Goal: Task Accomplishment & Management: Use online tool/utility

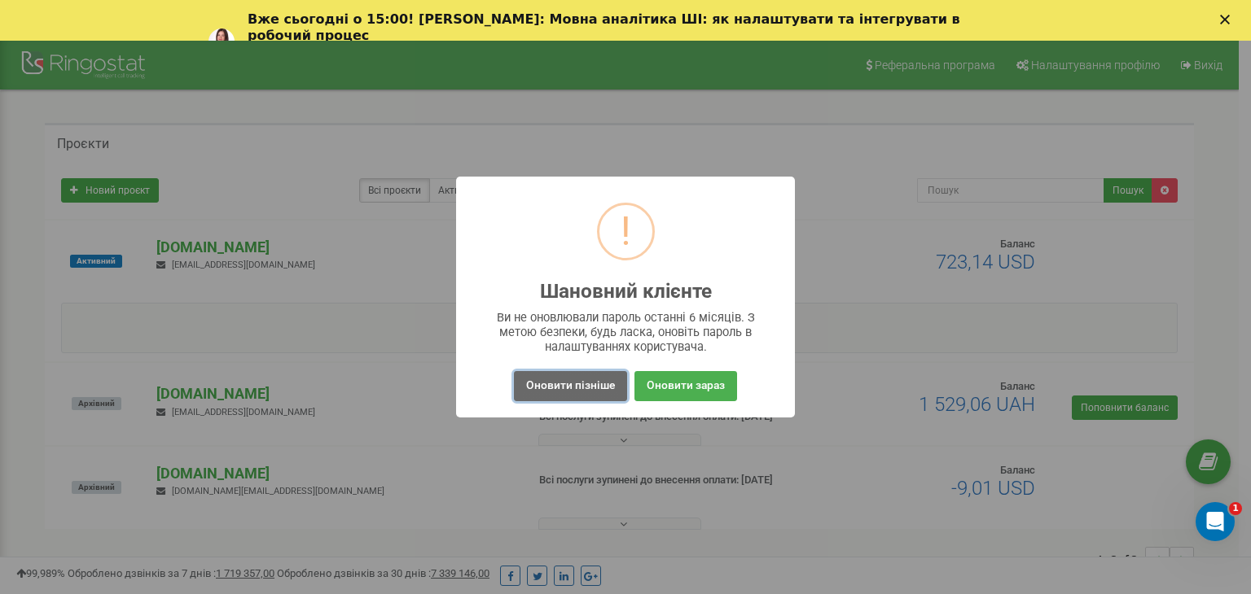
click at [529, 391] on button "Оновити пізніше" at bounding box center [570, 386] width 113 height 30
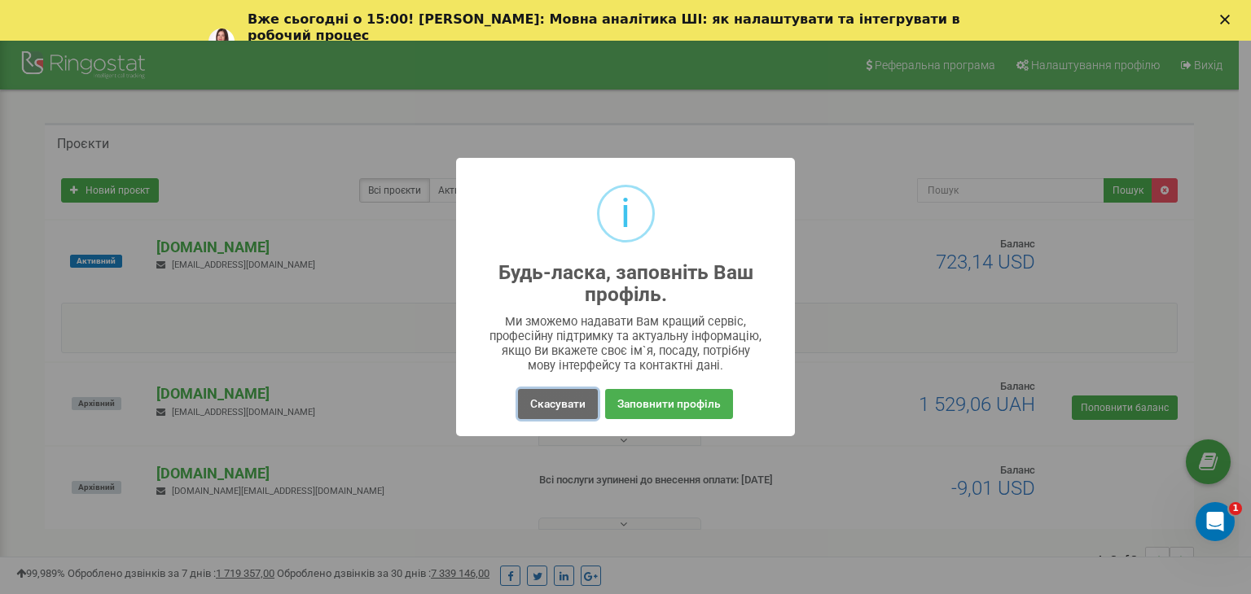
click at [548, 411] on button "Скасувати" at bounding box center [558, 404] width 80 height 30
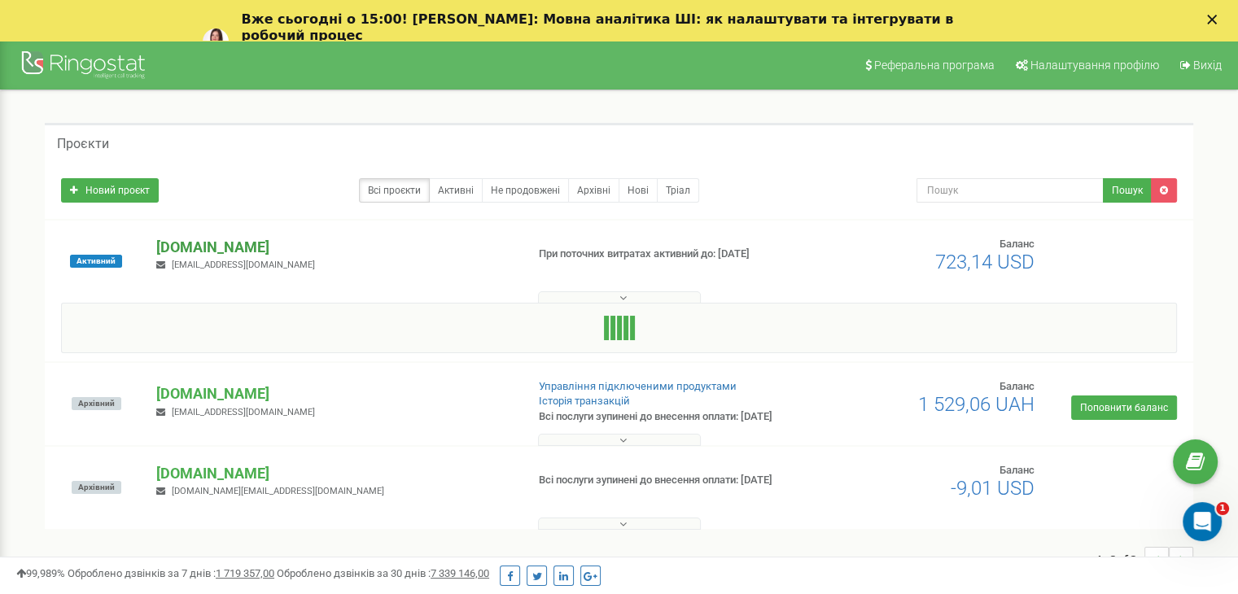
click at [202, 243] on p "[DOMAIN_NAME]" at bounding box center [334, 247] width 356 height 21
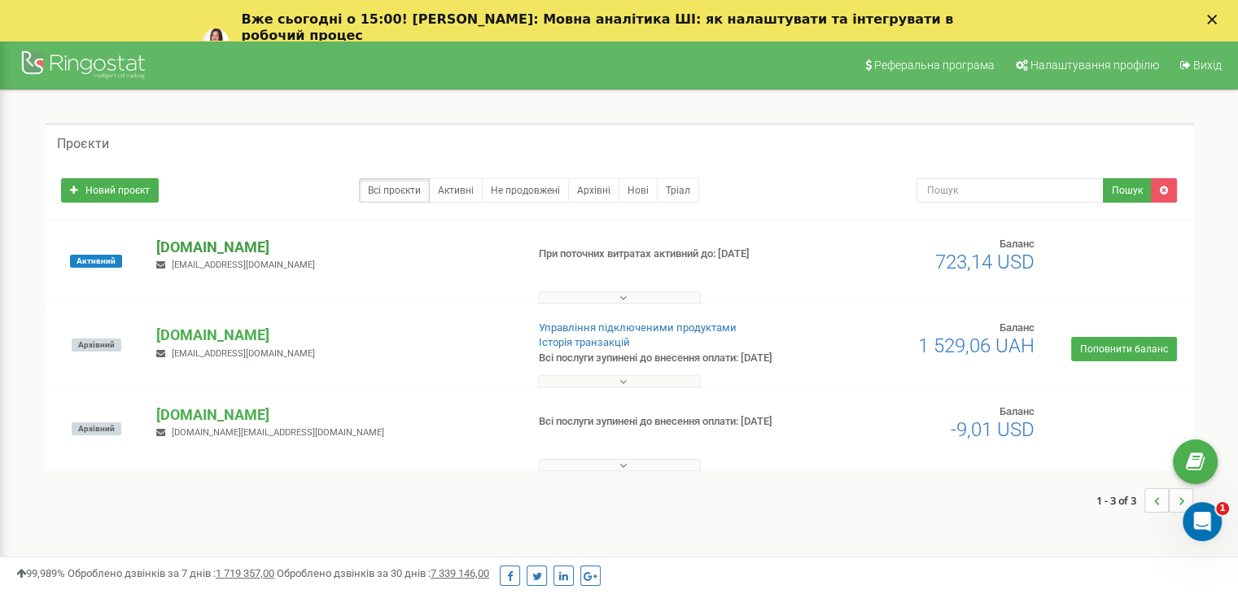
click at [202, 243] on p "[DOMAIN_NAME]" at bounding box center [334, 247] width 356 height 21
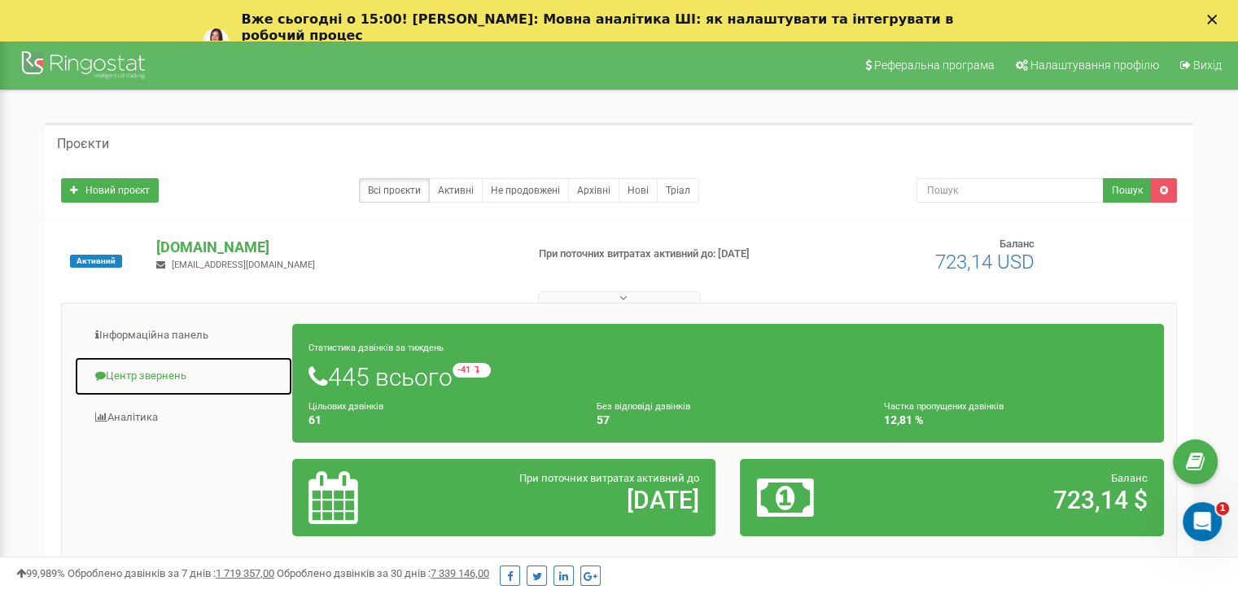
click at [183, 361] on link "Центр звернень" at bounding box center [183, 377] width 219 height 40
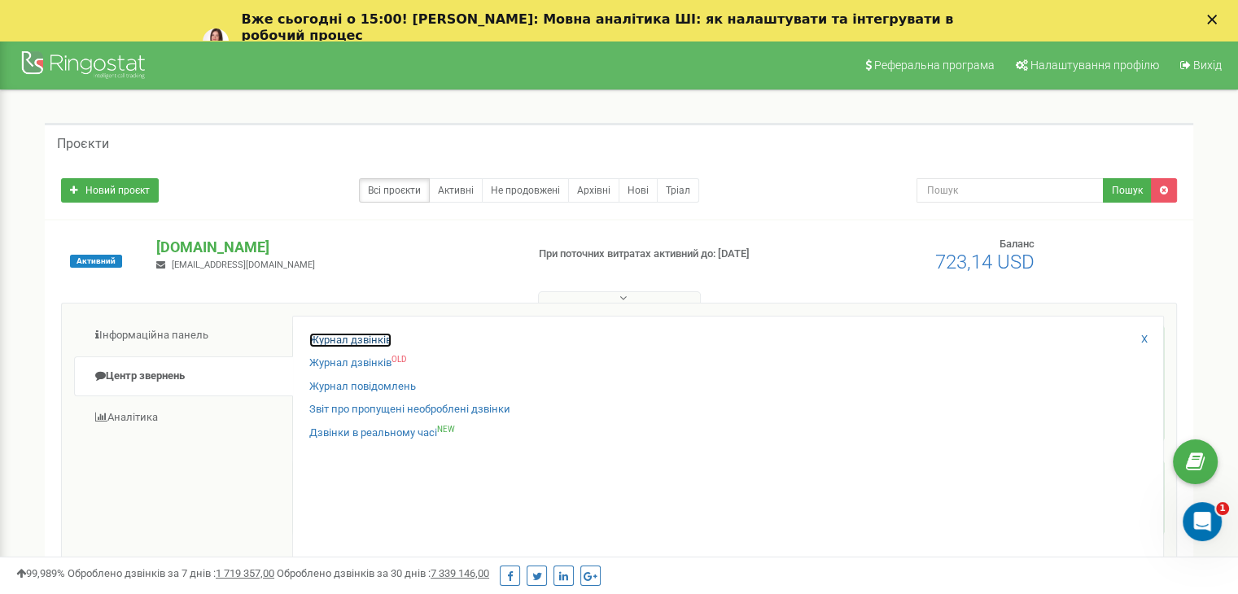
click at [342, 342] on link "Журнал дзвінків" at bounding box center [350, 340] width 82 height 15
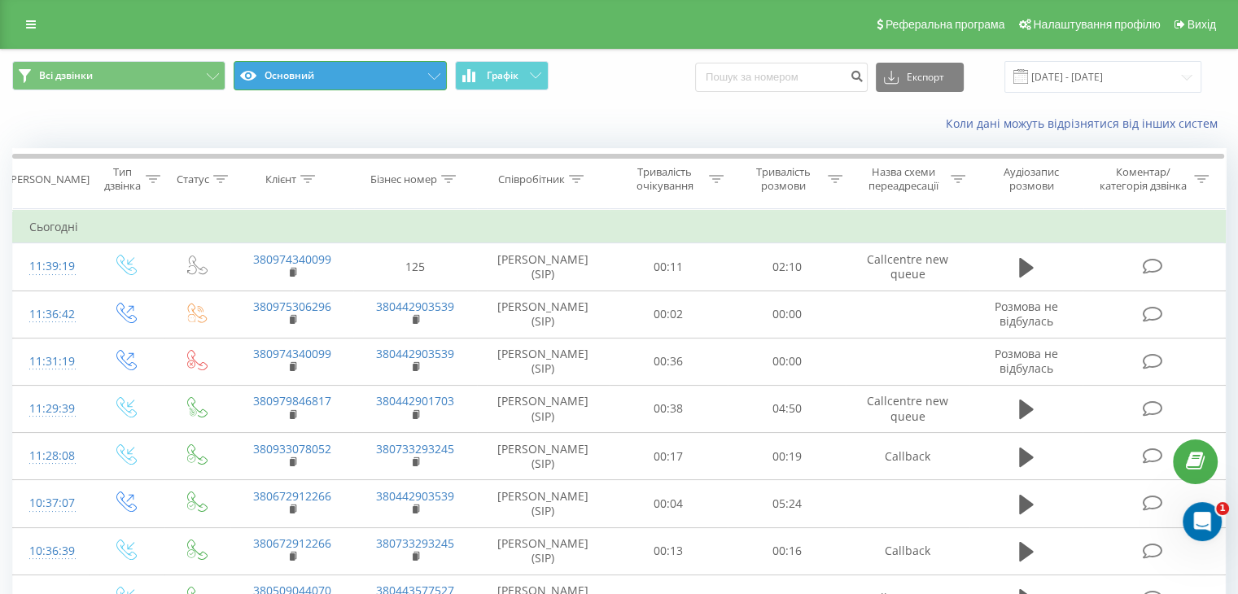
click at [361, 72] on button "Основний" at bounding box center [340, 75] width 213 height 29
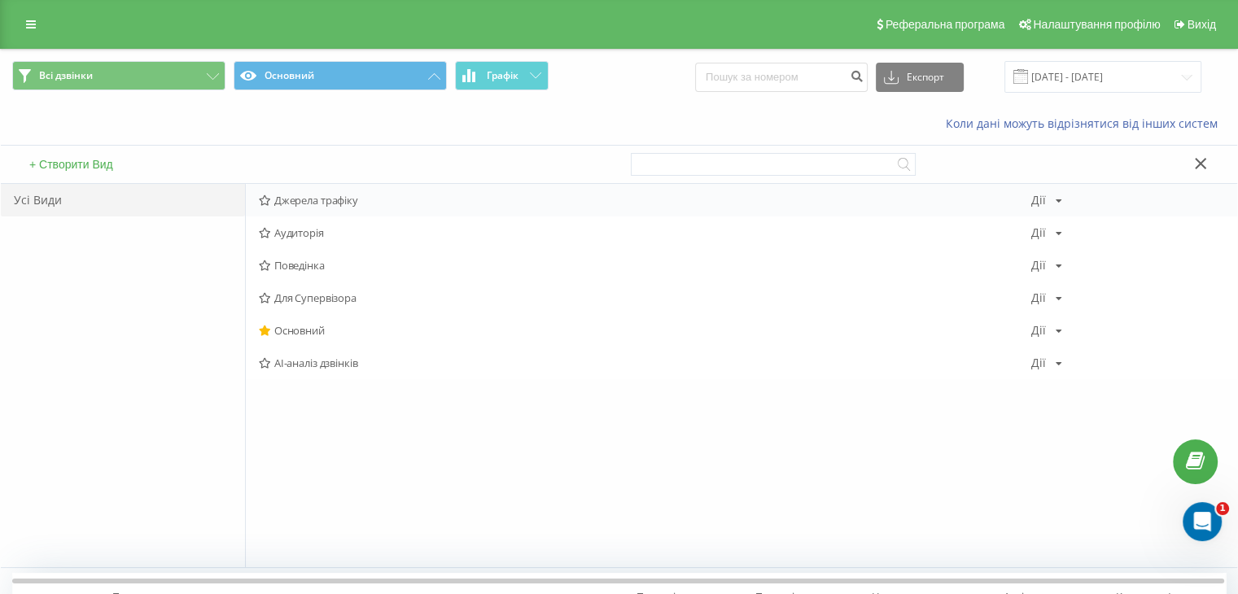
click at [315, 199] on span "Джерела трафіку" at bounding box center [645, 200] width 773 height 11
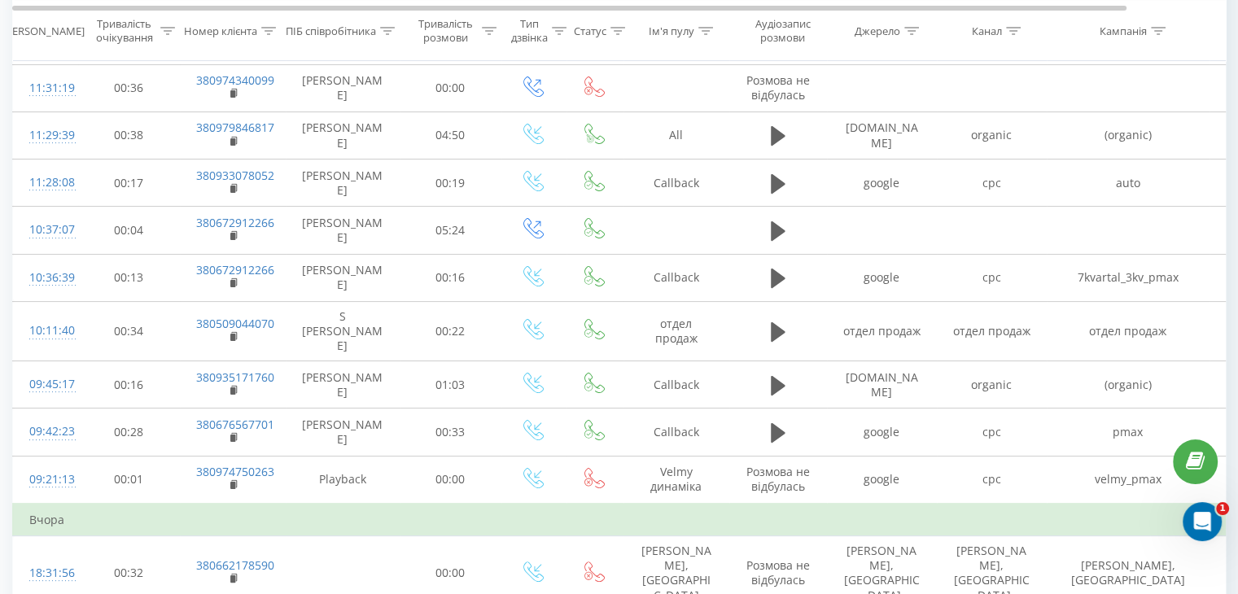
scroll to position [300, 0]
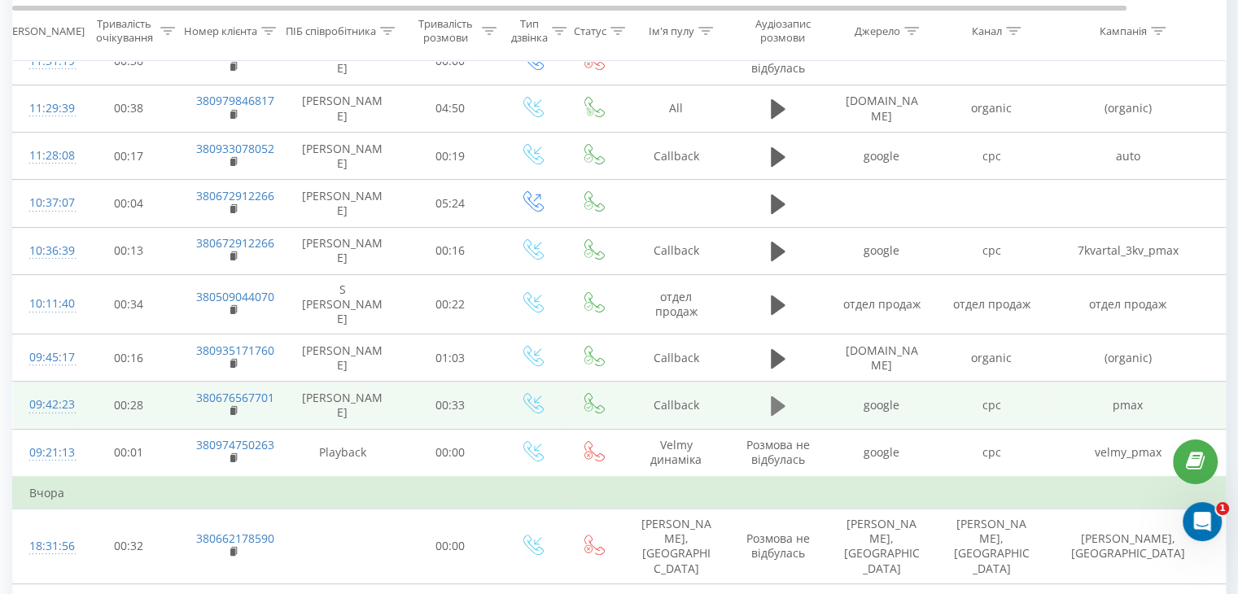
drag, startPoint x: 764, startPoint y: 392, endPoint x: 786, endPoint y: 392, distance: 22.0
click at [786, 392] on td at bounding box center [778, 405] width 98 height 47
click at [786, 394] on button at bounding box center [778, 406] width 24 height 24
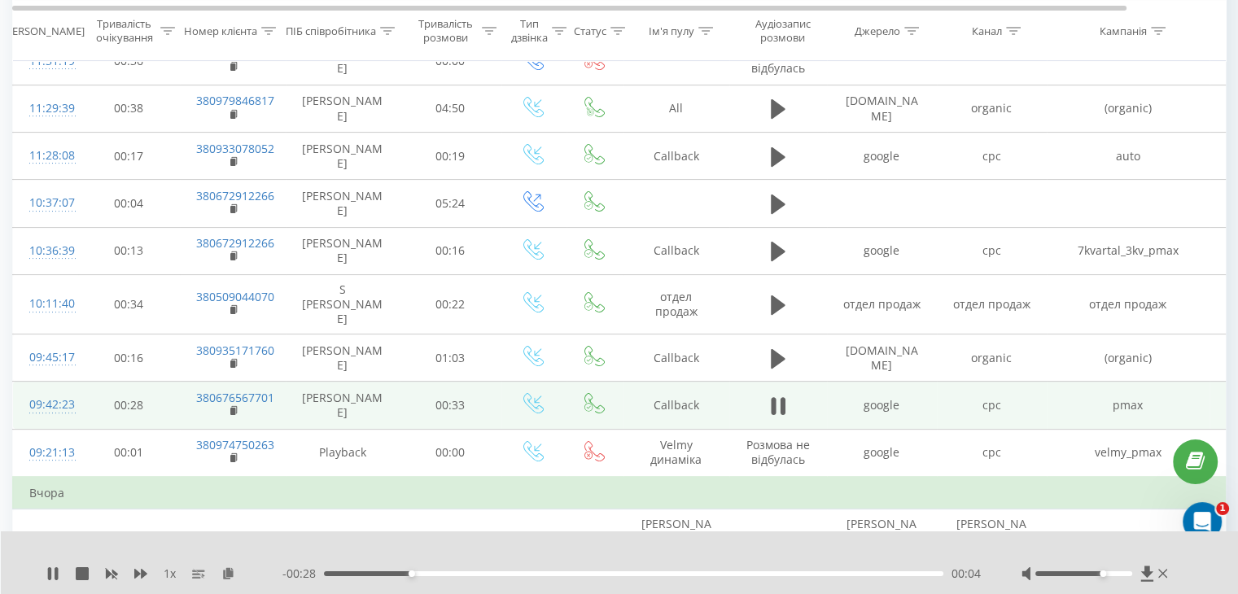
click at [1099, 575] on div at bounding box center [1084, 574] width 97 height 5
click at [63, 577] on div "1 x" at bounding box center [164, 574] width 236 height 16
click at [55, 574] on icon at bounding box center [56, 573] width 3 height 13
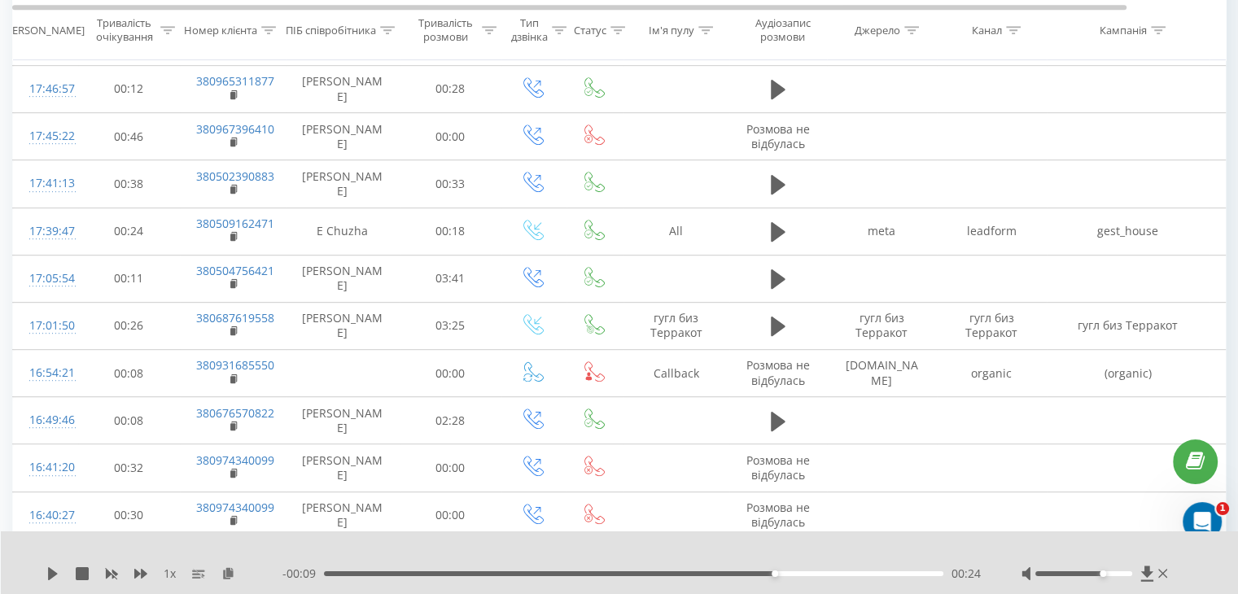
scroll to position [985, 0]
